Goal: Task Accomplishment & Management: Use online tool/utility

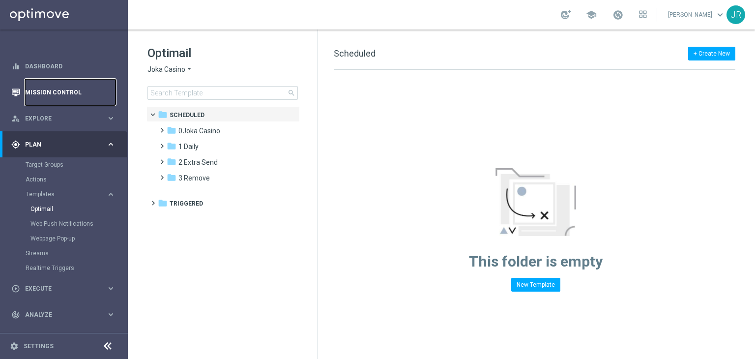
click at [70, 93] on link "Mission Control" at bounding box center [70, 92] width 90 height 26
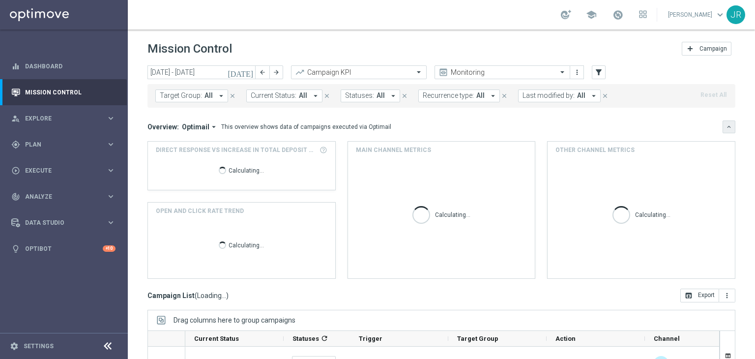
click at [726, 128] on icon "keyboard_arrow_down" at bounding box center [729, 126] width 7 height 7
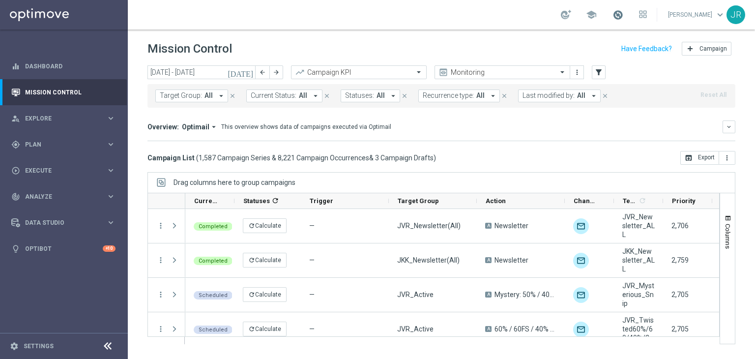
click at [623, 14] on span at bounding box center [618, 14] width 11 height 11
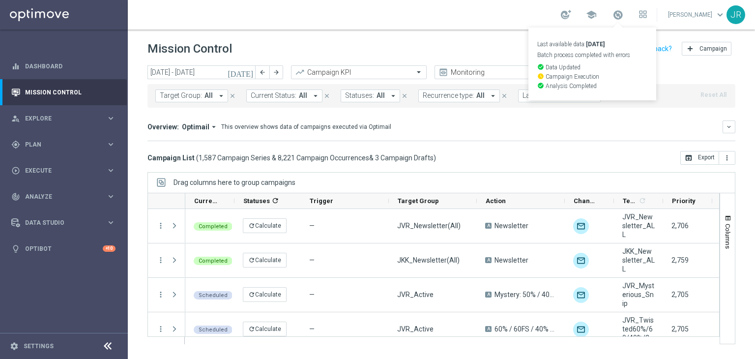
click at [249, 71] on icon "[DATE]" at bounding box center [241, 72] width 27 height 9
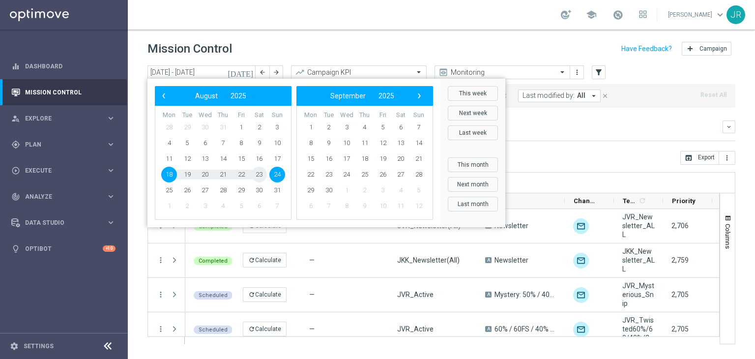
click at [258, 176] on span "23" at bounding box center [259, 175] width 16 height 16
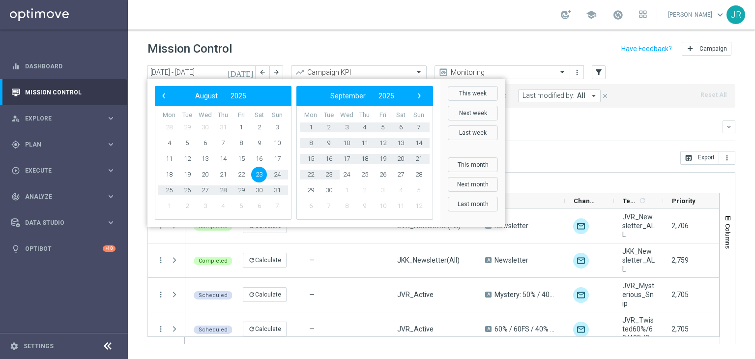
click at [598, 147] on mini-dashboard "Overview: Optimail arrow_drop_down This overview shows data of campaigns execut…" at bounding box center [441, 129] width 588 height 43
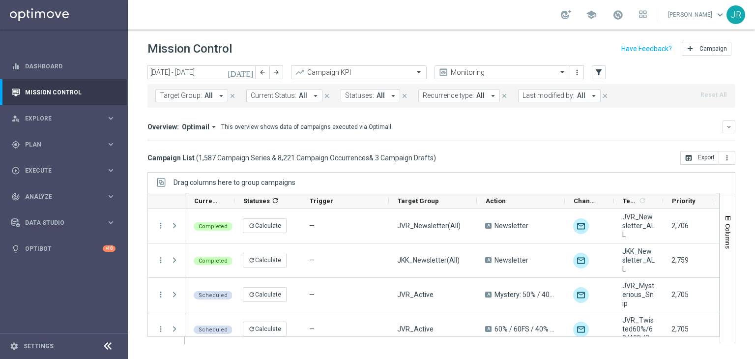
click at [248, 70] on icon "[DATE]" at bounding box center [241, 72] width 27 height 9
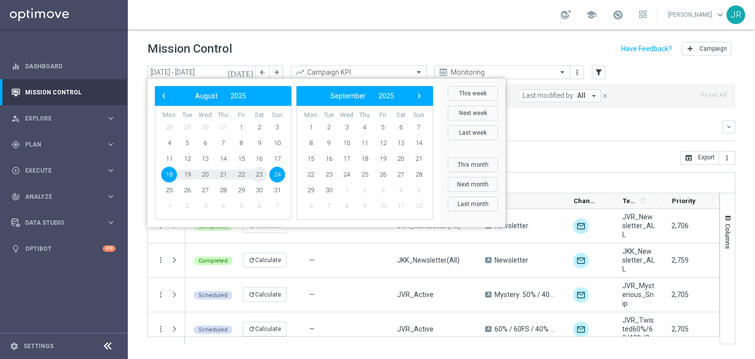
click at [260, 173] on span "23" at bounding box center [259, 175] width 16 height 16
type input "[DATE] - [DATE]"
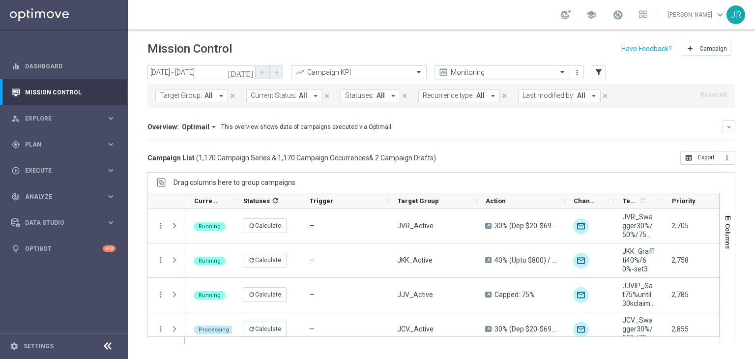
click at [563, 74] on span at bounding box center [564, 72] width 12 height 8
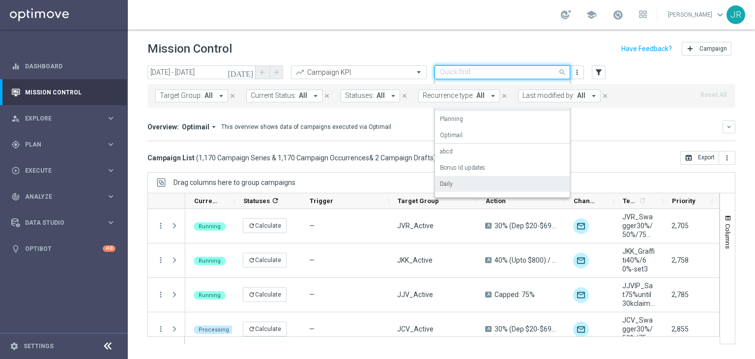
click at [455, 183] on div "Daily" at bounding box center [502, 184] width 125 height 16
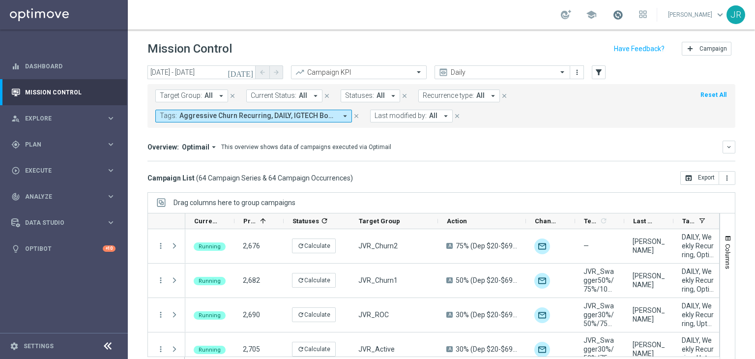
click at [623, 15] on span at bounding box center [618, 14] width 11 height 11
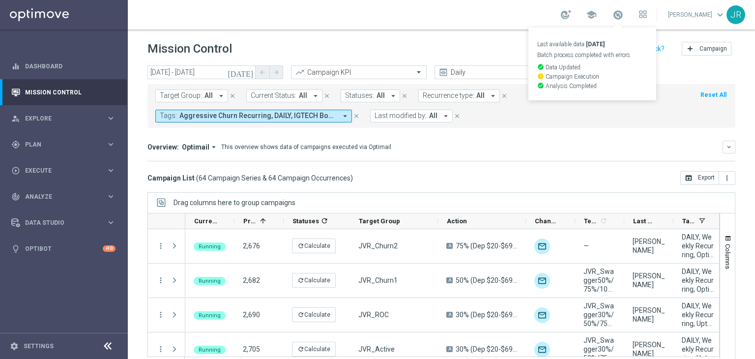
click at [615, 159] on div "Overview: Optimail arrow_drop_down This overview shows data of campaigns execut…" at bounding box center [441, 151] width 588 height 21
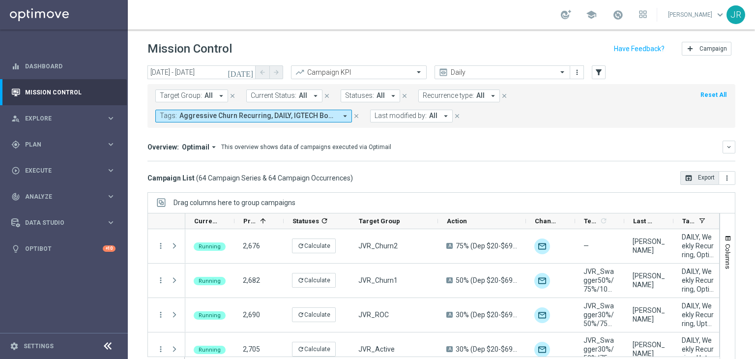
click at [685, 178] on icon "open_in_browser" at bounding box center [689, 178] width 8 height 8
click at [623, 10] on span at bounding box center [618, 14] width 11 height 11
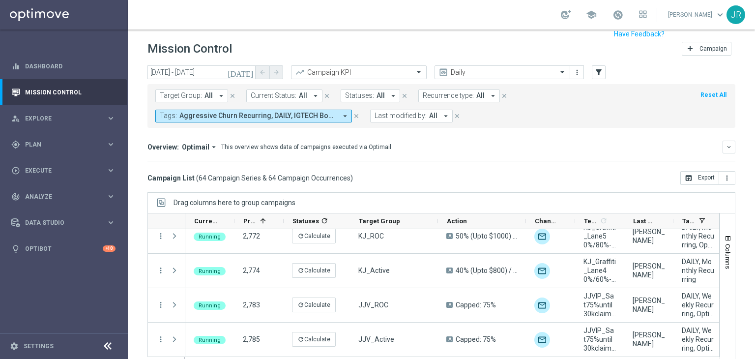
scroll to position [14, 0]
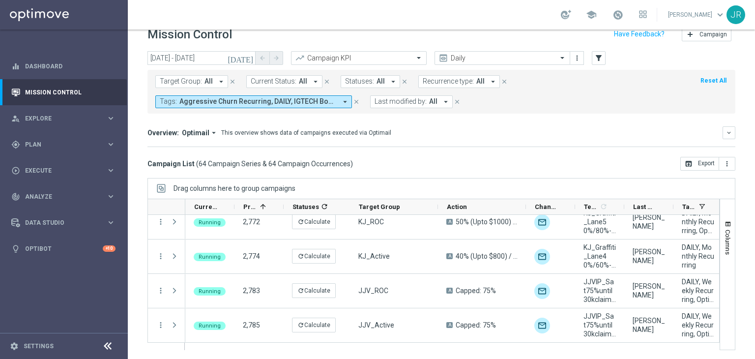
click at [273, 77] on span "Current Status:" at bounding box center [274, 81] width 46 height 8
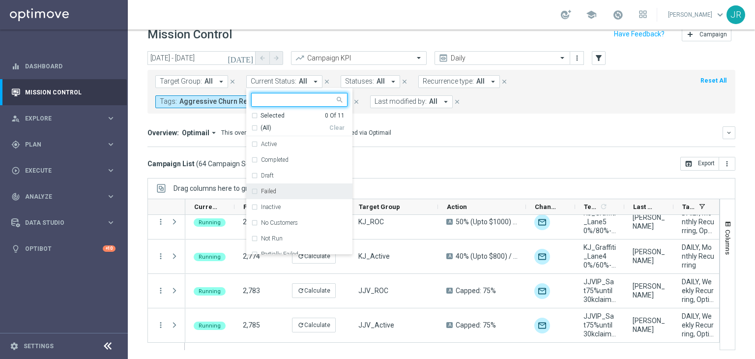
click at [265, 191] on label "Failed" at bounding box center [268, 191] width 15 height 6
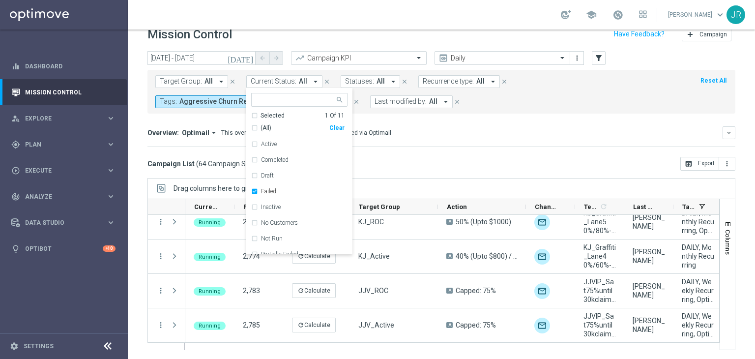
click at [401, 179] on div "Drag columns here to group campaigns" at bounding box center [441, 188] width 588 height 21
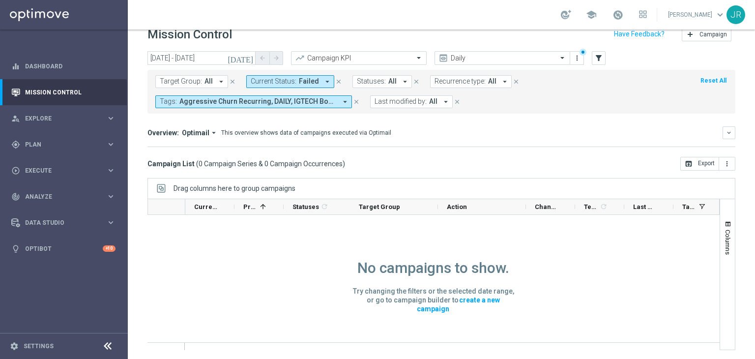
scroll to position [0, 0]
click at [496, 60] on input "text" at bounding box center [492, 58] width 105 height 8
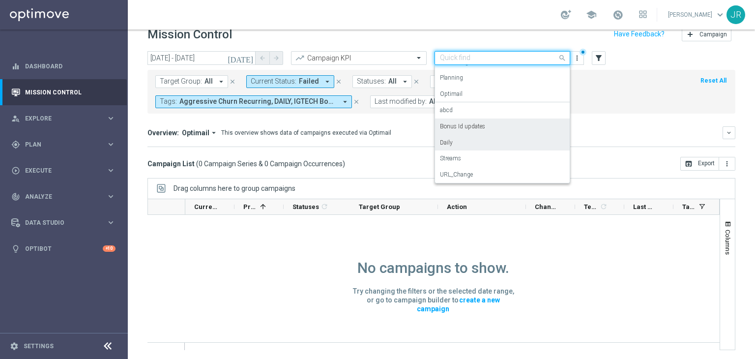
scroll to position [28, 0]
click at [470, 153] on div "Streams" at bounding box center [502, 158] width 125 height 16
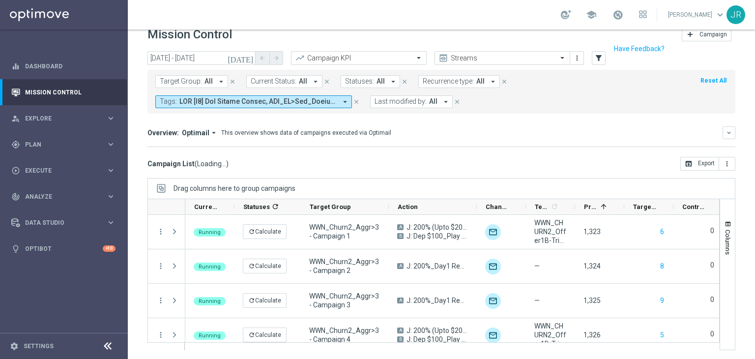
scroll to position [0, 0]
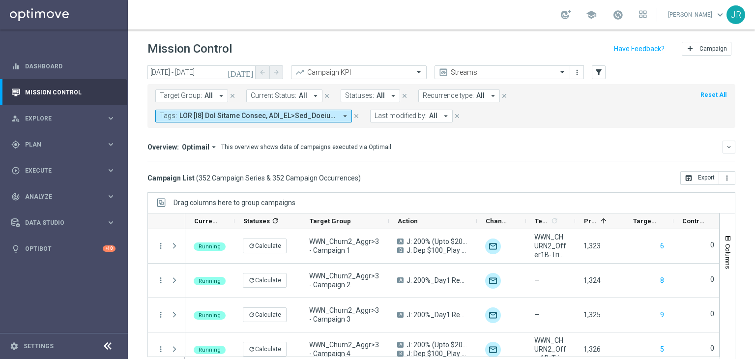
click at [288, 92] on span "Current Status:" at bounding box center [274, 95] width 46 height 8
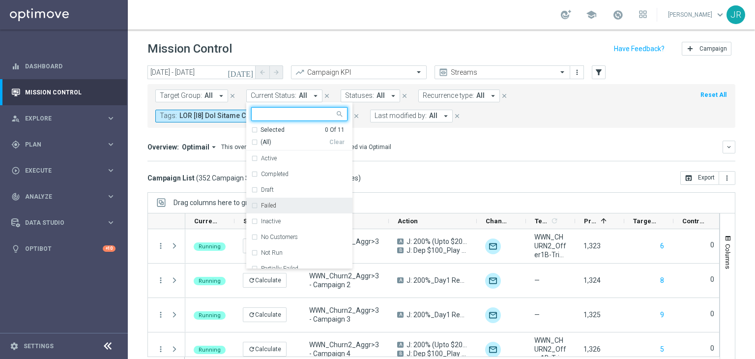
click at [280, 203] on div "Failed" at bounding box center [304, 206] width 87 height 6
click at [387, 189] on div "today 23 Aug 2025 - 23 Aug 2025 arrow_back arrow_forward Campaign KPI trending_…" at bounding box center [441, 207] width 627 height 285
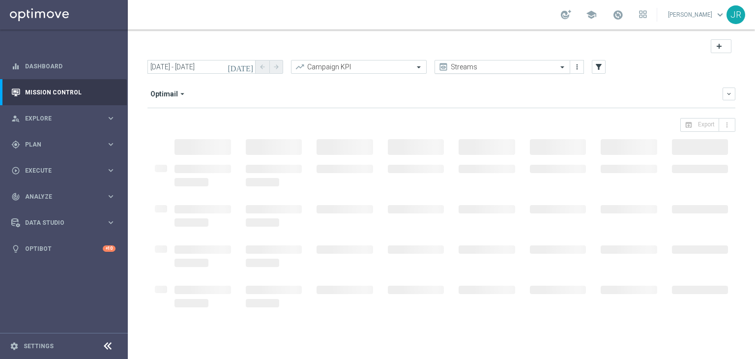
click at [563, 60] on header "add" at bounding box center [441, 44] width 627 height 30
click at [562, 65] on div "Streams" at bounding box center [503, 67] width 136 height 14
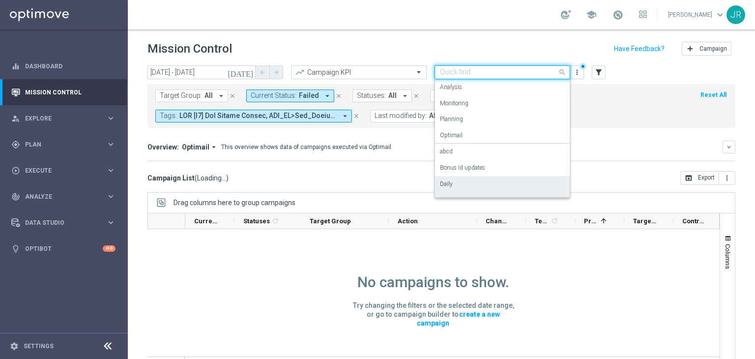
click at [449, 185] on label "Daily" at bounding box center [446, 184] width 13 height 8
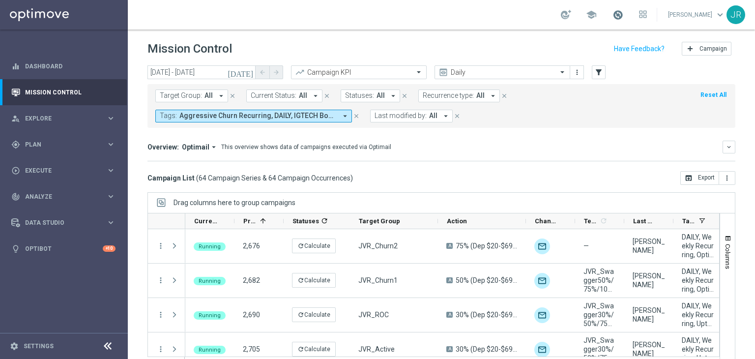
click at [623, 18] on span at bounding box center [618, 14] width 11 height 11
